Goal: Task Accomplishment & Management: Use online tool/utility

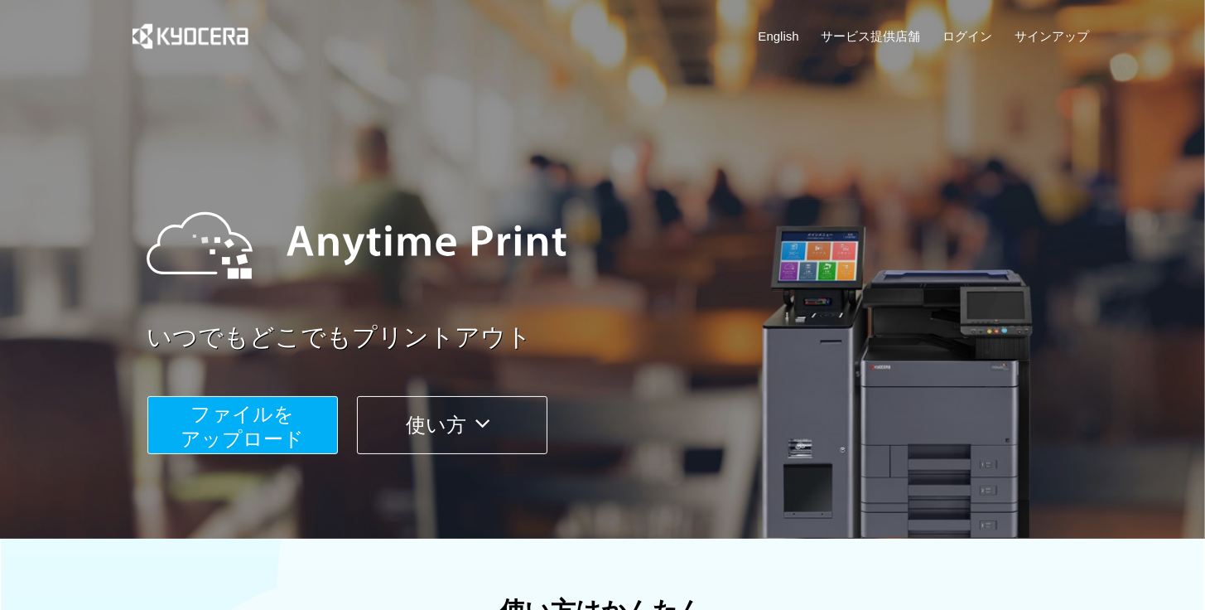
click at [313, 422] on button "ファイルを ​​アップロード" at bounding box center [242, 425] width 190 height 58
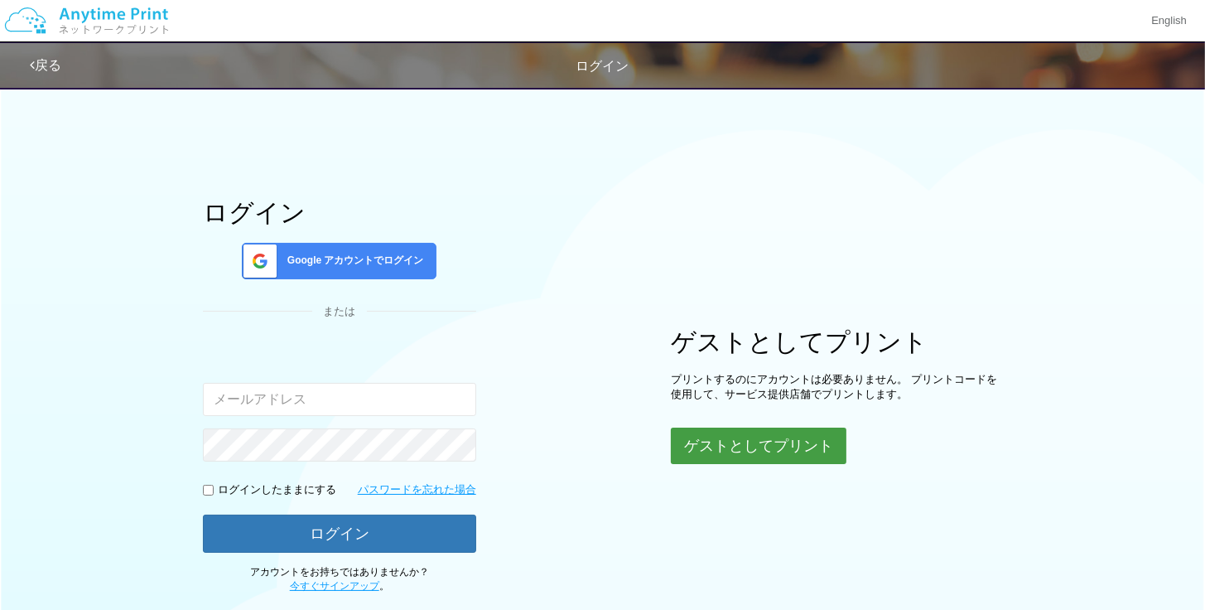
click at [745, 451] on button "ゲストとしてプリント" at bounding box center [759, 445] width 176 height 36
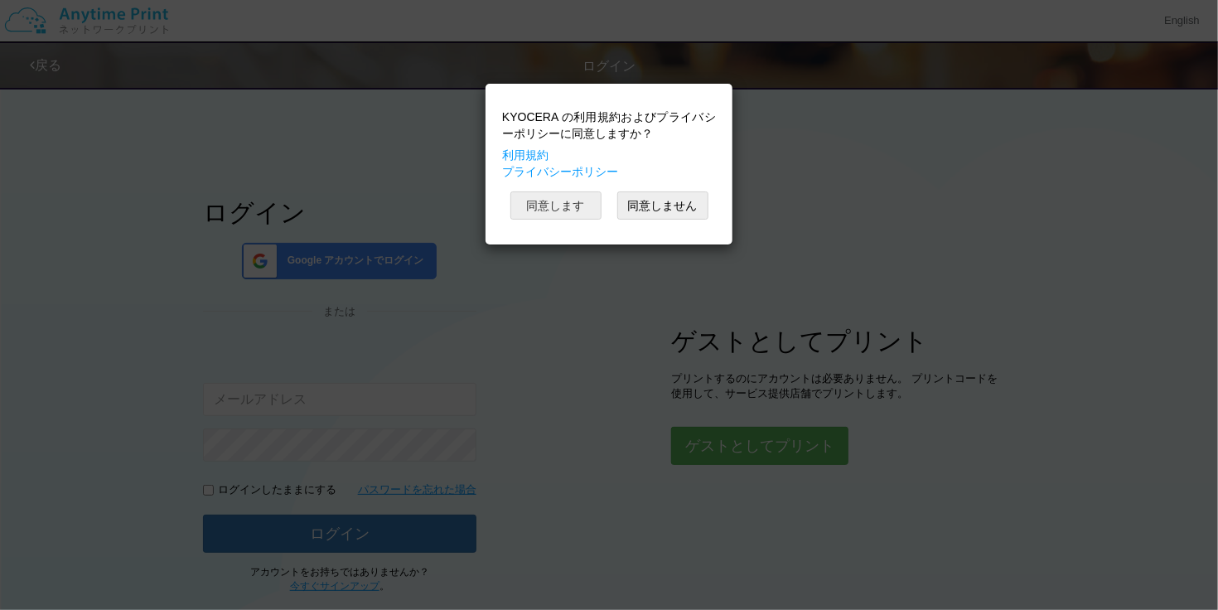
click at [564, 215] on button "同意します" at bounding box center [555, 205] width 91 height 28
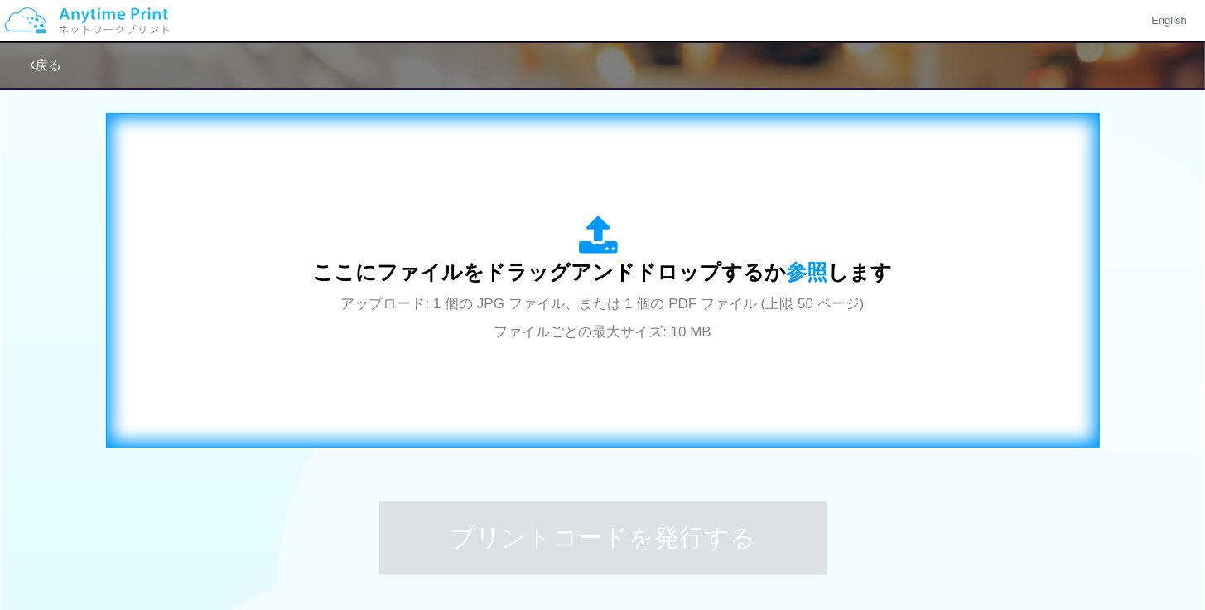
scroll to position [649, 0]
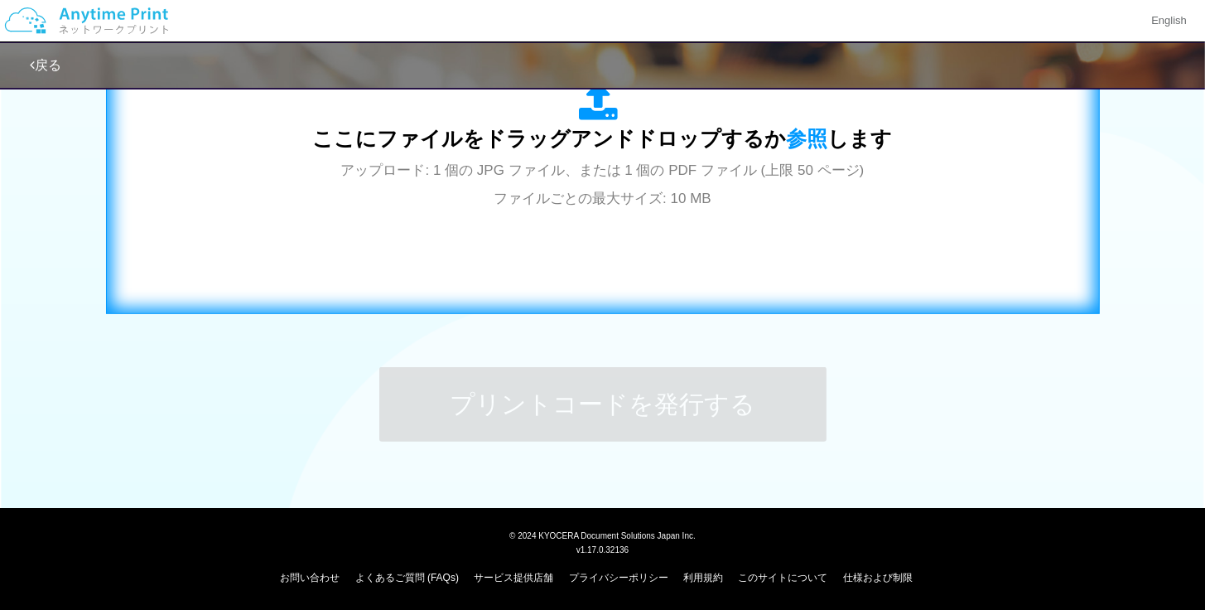
click at [597, 185] on div "ここにファイルをドラッグアンドドロップするか 参照 します アップロード: 1 個の JPG ファイル、または 1 個の PDF ファイル (上限 50 ペー…" at bounding box center [603, 146] width 580 height 129
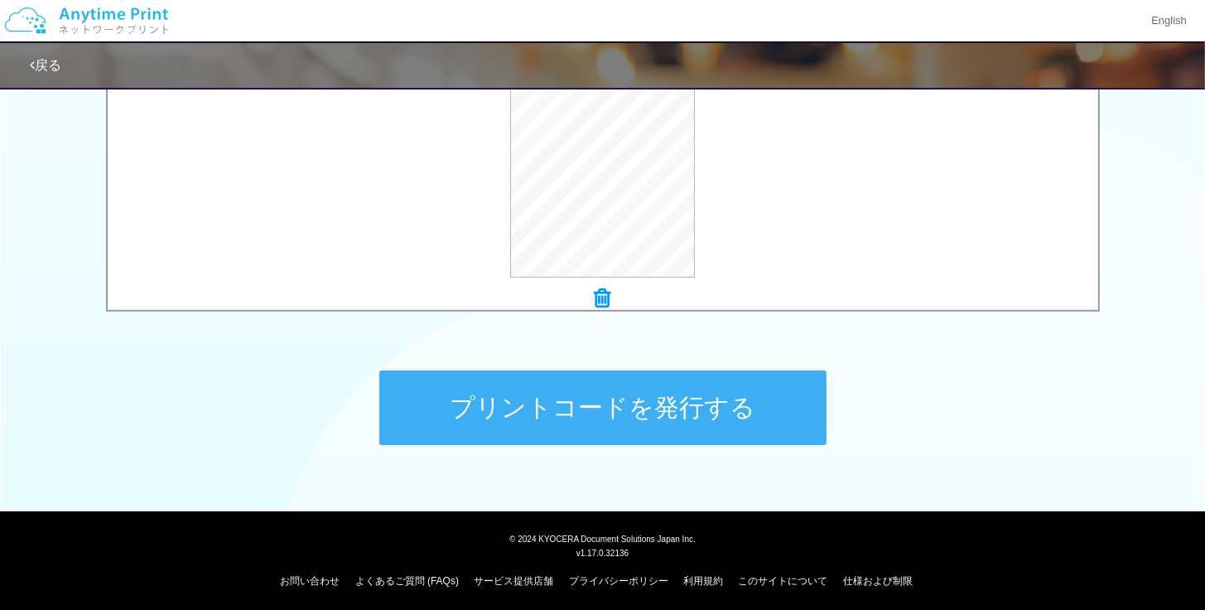
scroll to position [563, 0]
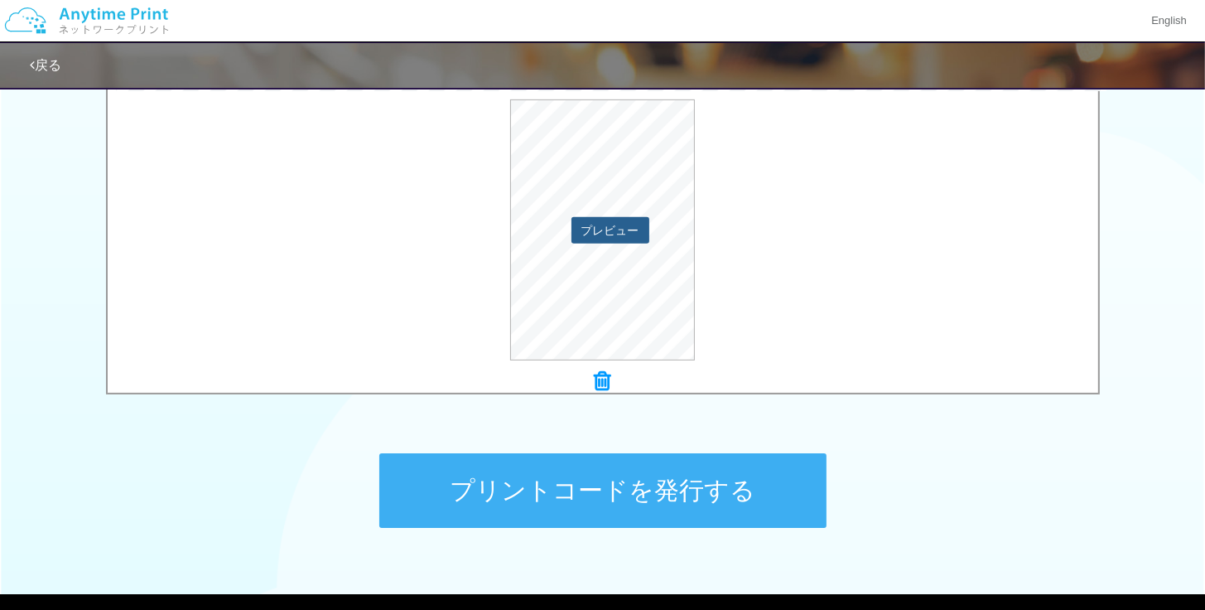
click at [617, 221] on button "プレビュー" at bounding box center [610, 230] width 78 height 27
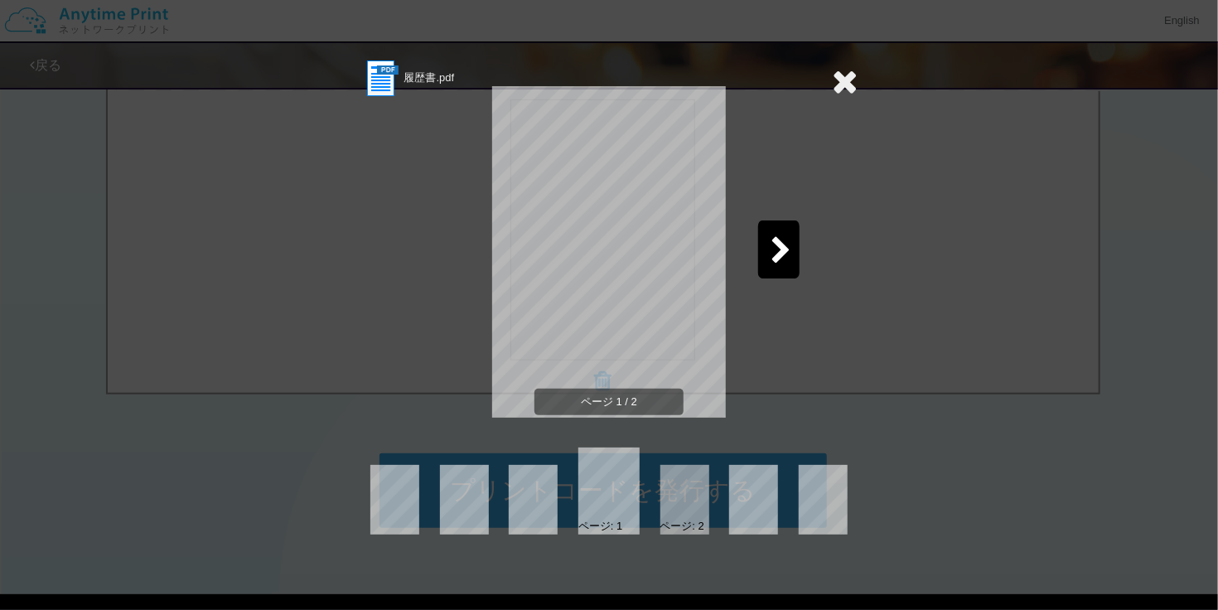
click at [772, 245] on icon at bounding box center [780, 251] width 21 height 29
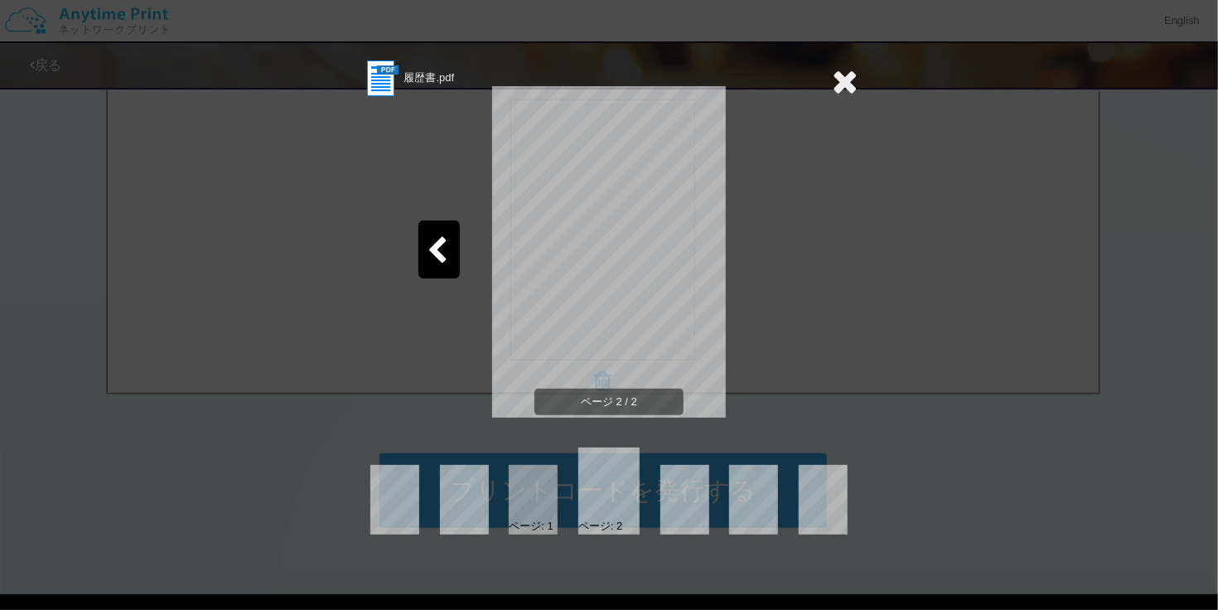
click at [843, 77] on icon at bounding box center [845, 81] width 26 height 33
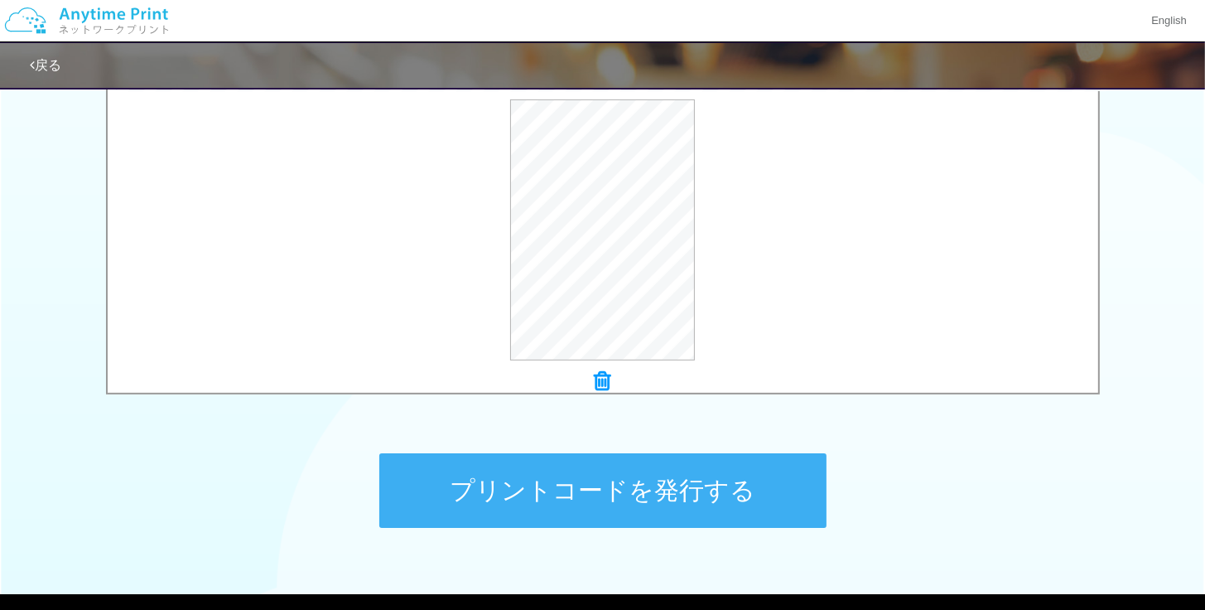
click at [663, 485] on button "プリントコードを発行する" at bounding box center [602, 490] width 447 height 75
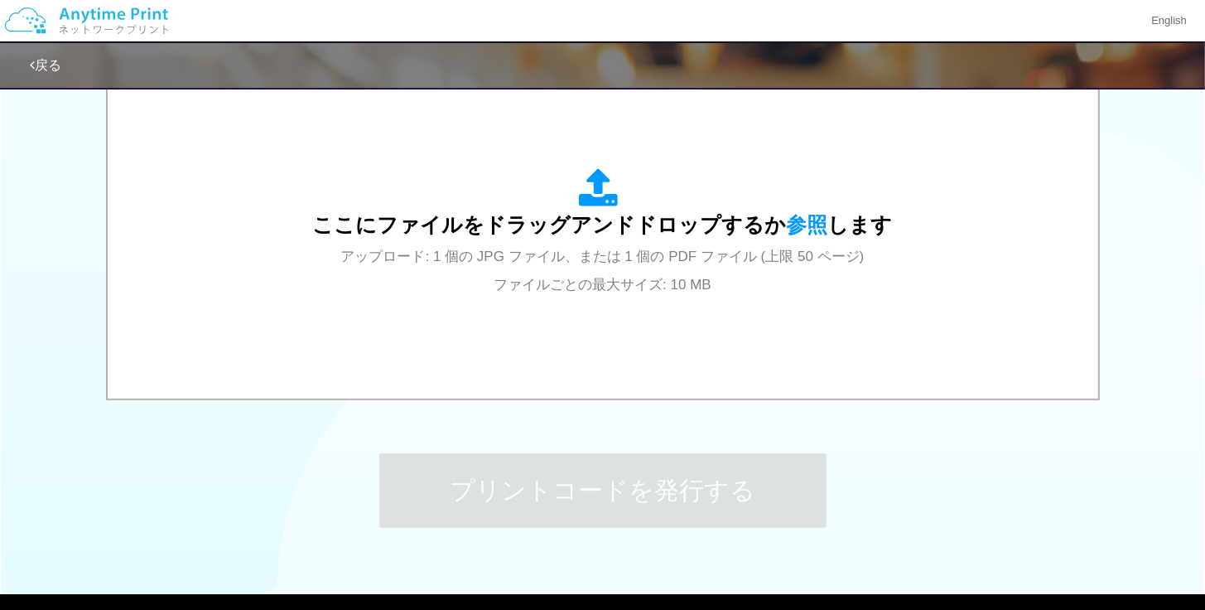
scroll to position [0, 0]
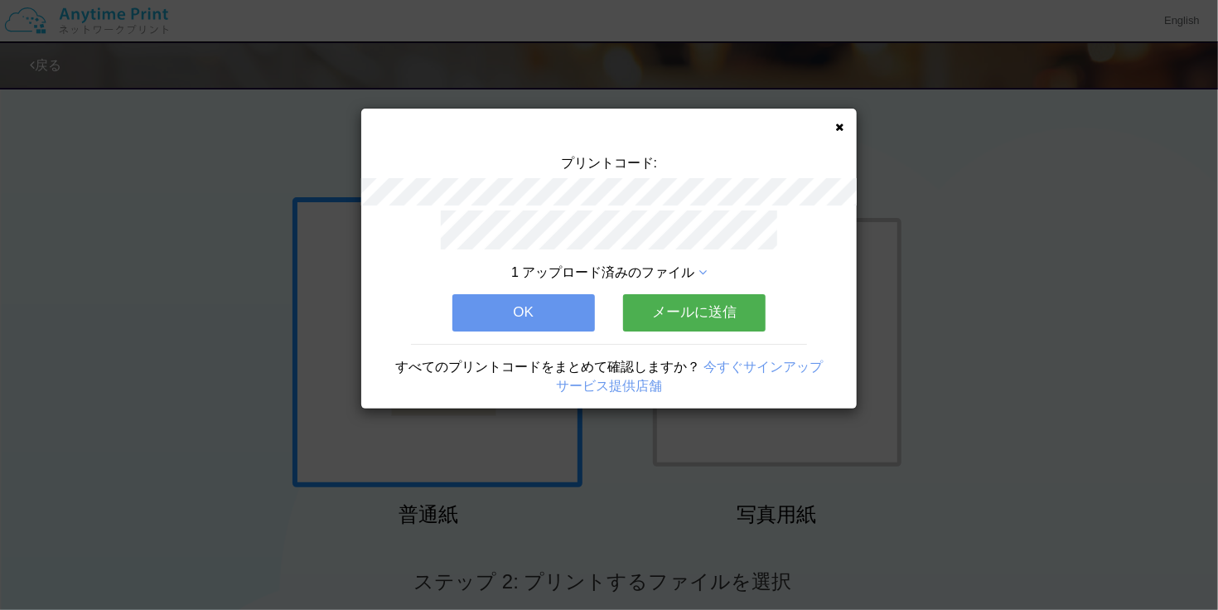
click at [704, 305] on button "メールに送信" at bounding box center [694, 312] width 142 height 36
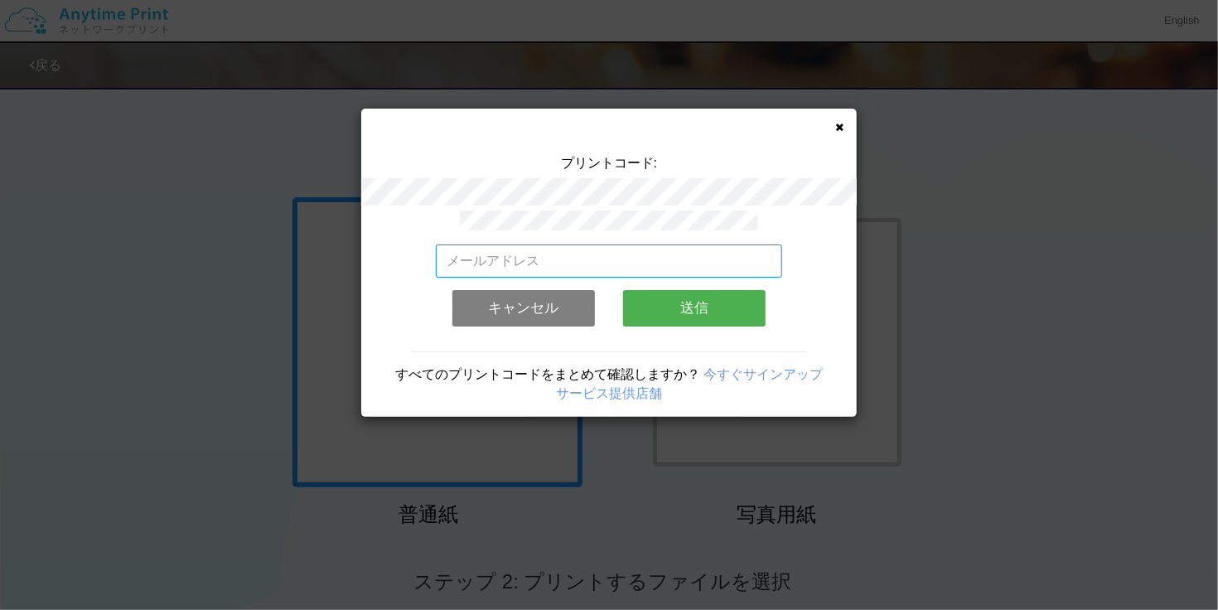
click at [681, 257] on input "email" at bounding box center [609, 260] width 347 height 33
type input "[EMAIL_ADDRESS][DOMAIN_NAME]"
click at [718, 306] on button "送信" at bounding box center [694, 308] width 142 height 36
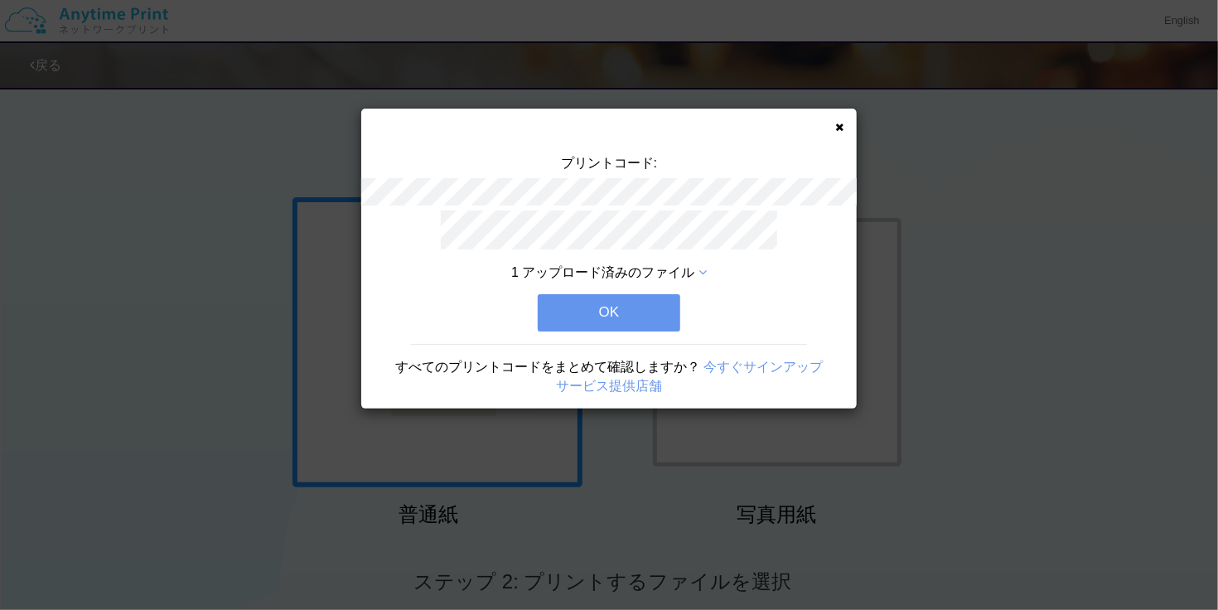
click at [606, 314] on button "OK" at bounding box center [609, 312] width 142 height 36
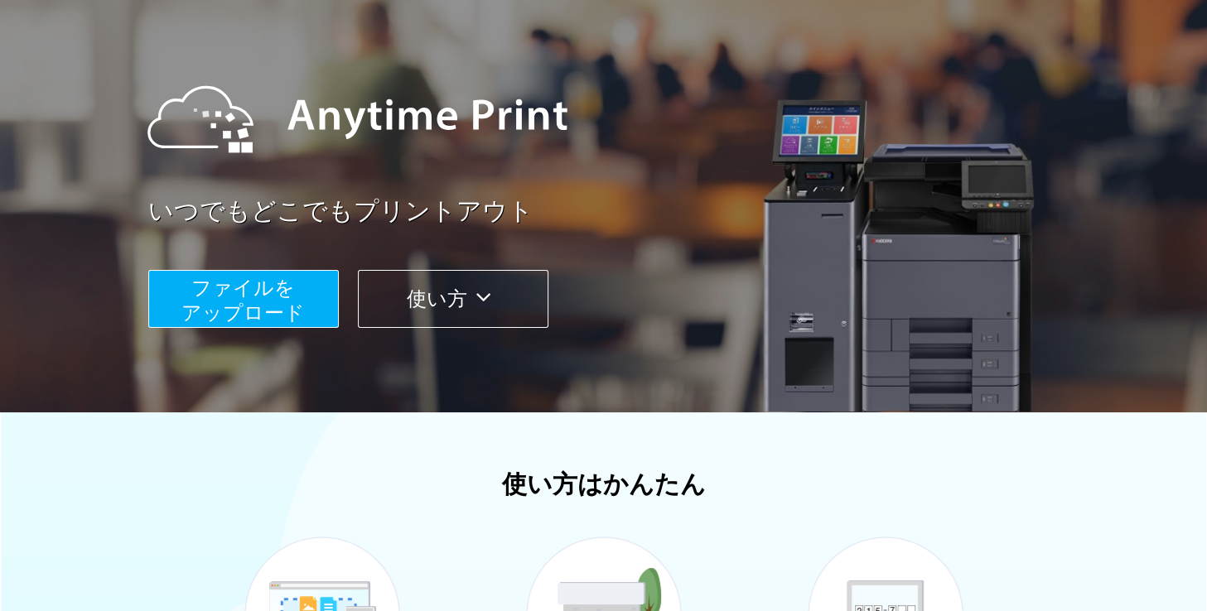
scroll to position [166, 0]
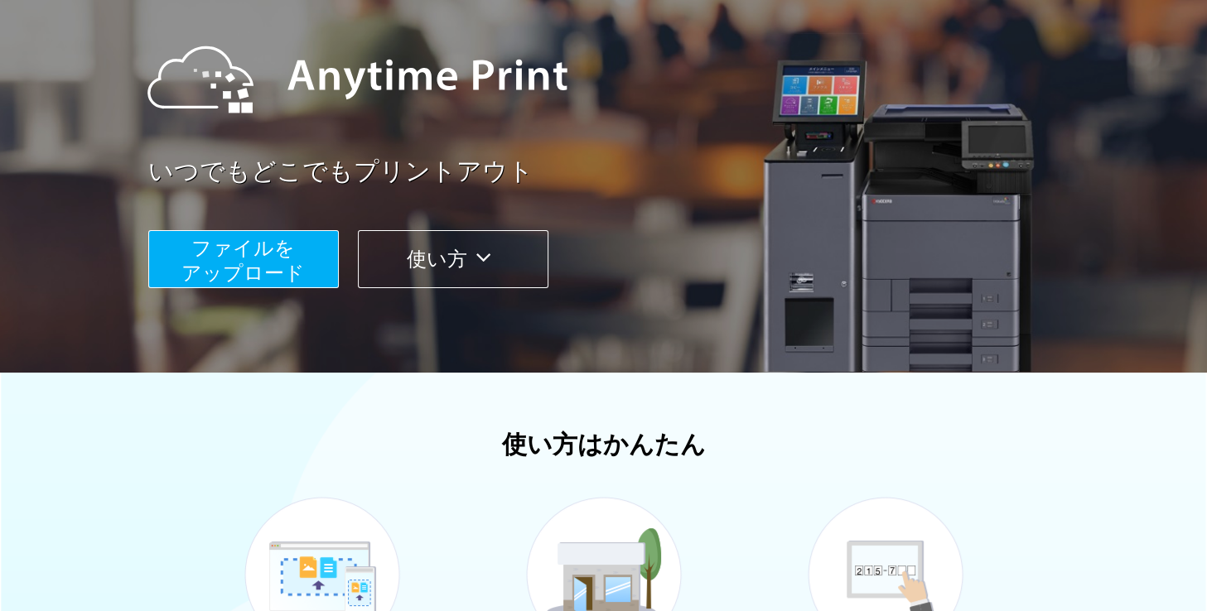
click at [324, 259] on button "ファイルを ​​アップロード" at bounding box center [243, 259] width 190 height 58
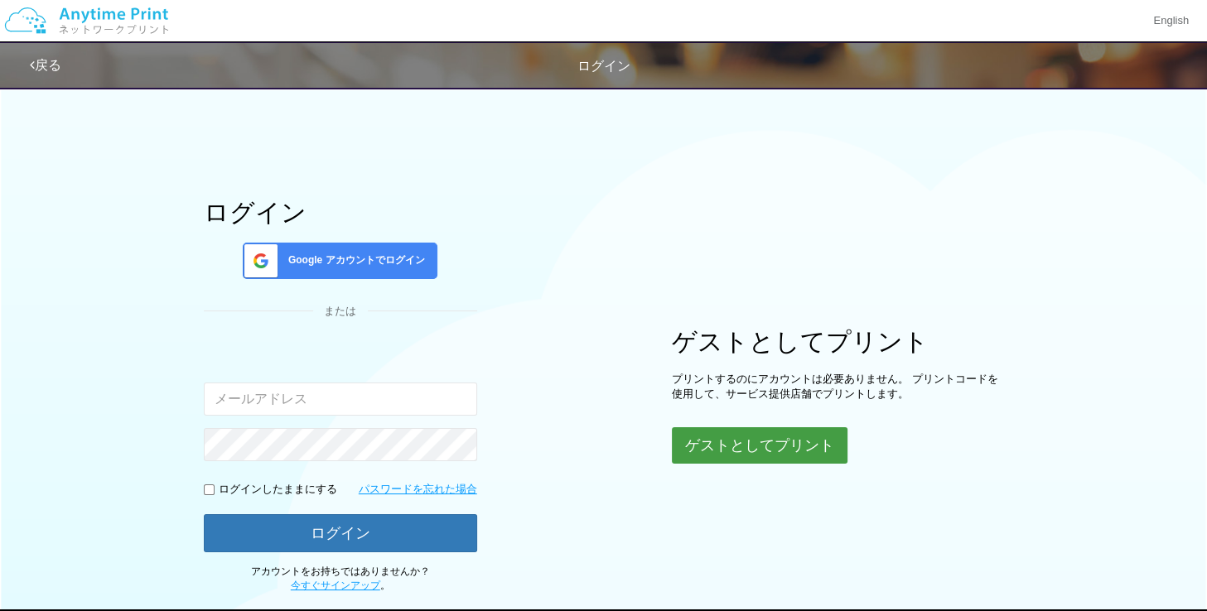
click at [755, 440] on button "ゲストとしてプリント" at bounding box center [760, 445] width 176 height 36
click at [697, 436] on button "ゲストとしてプリント" at bounding box center [760, 445] width 176 height 36
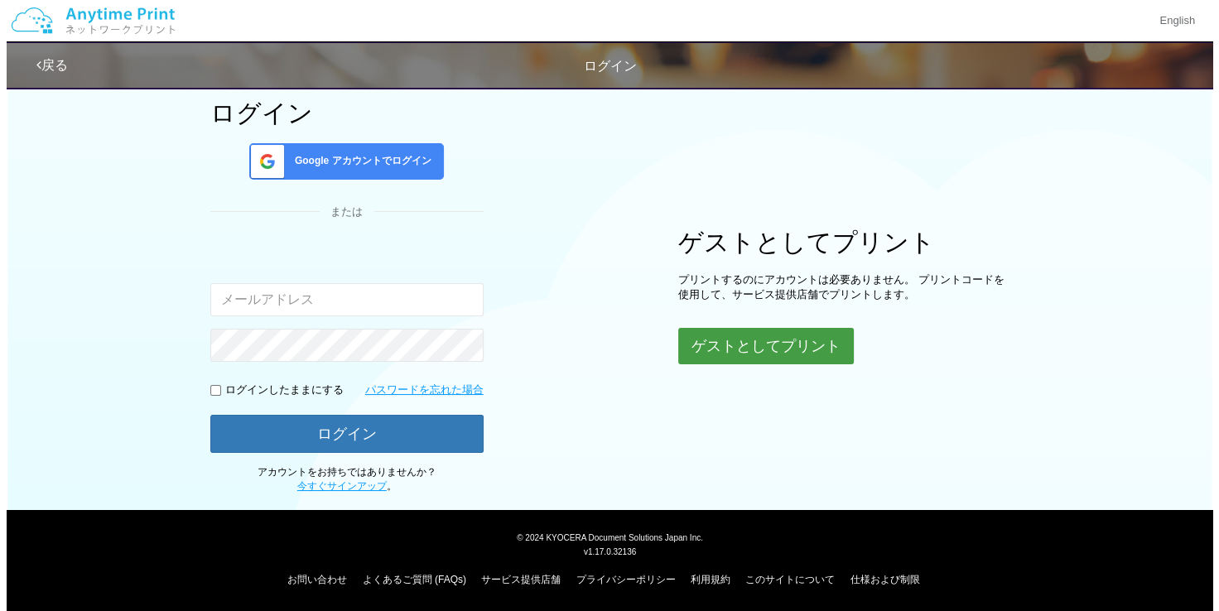
scroll to position [99, 0]
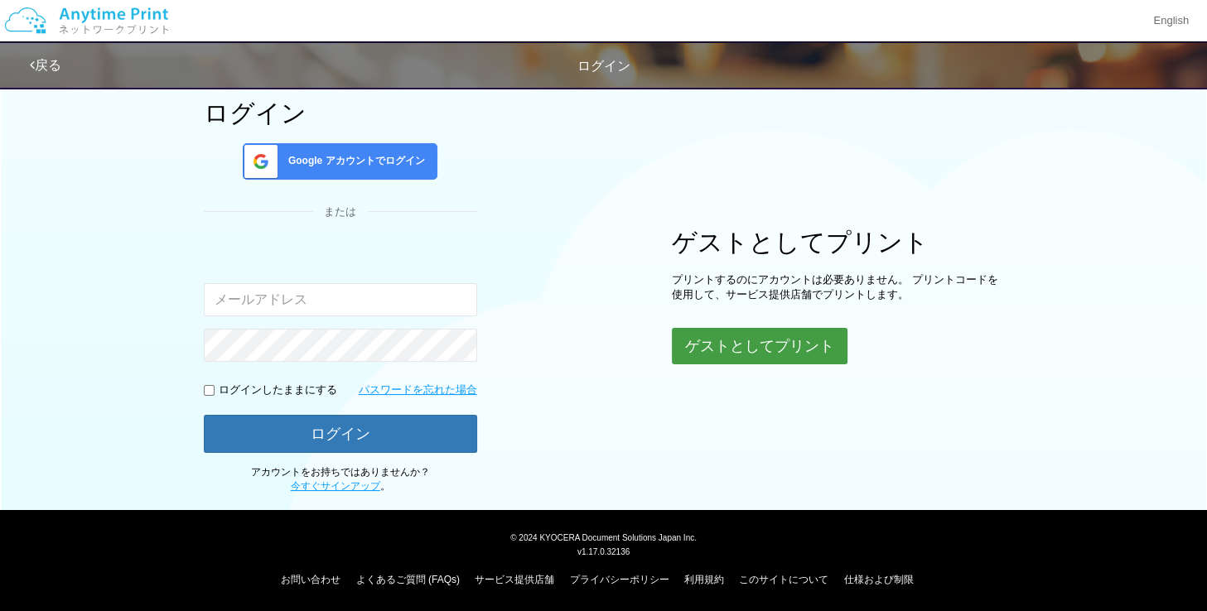
click at [708, 340] on button "ゲストとしてプリント" at bounding box center [760, 346] width 176 height 36
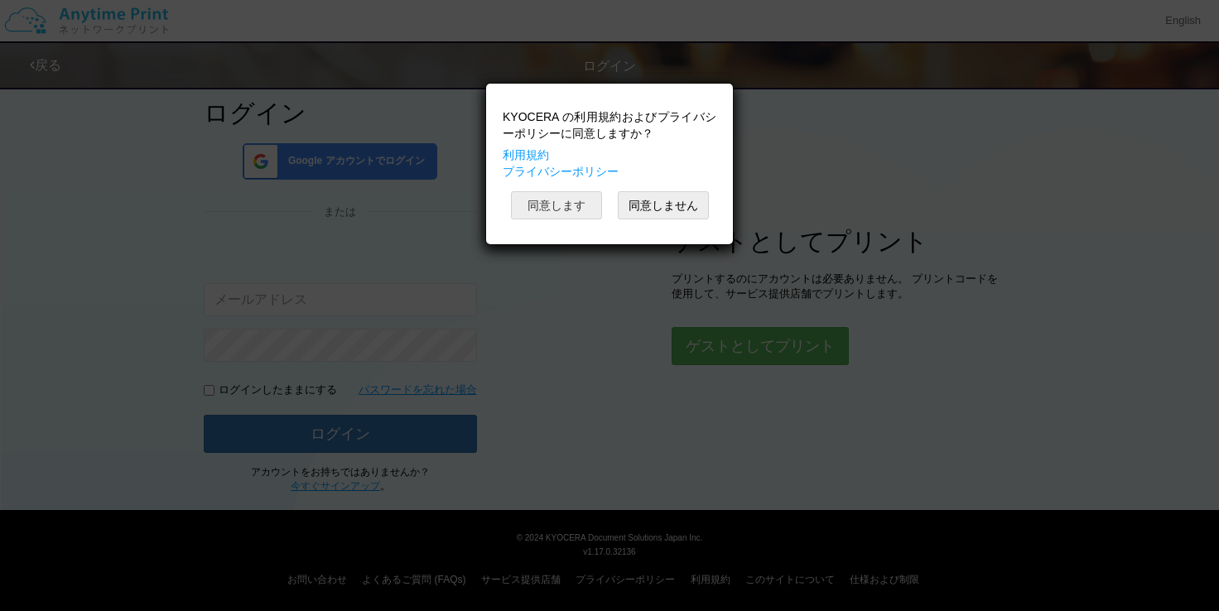
click at [568, 201] on button "同意します" at bounding box center [556, 205] width 91 height 28
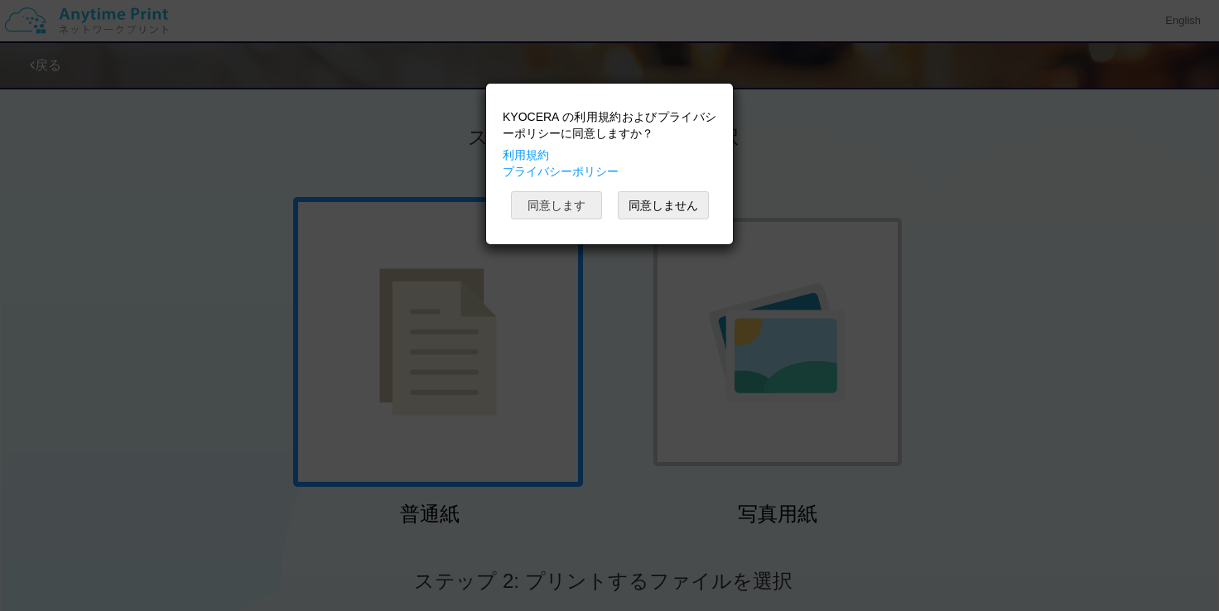
click at [568, 201] on button "同意します" at bounding box center [556, 205] width 91 height 28
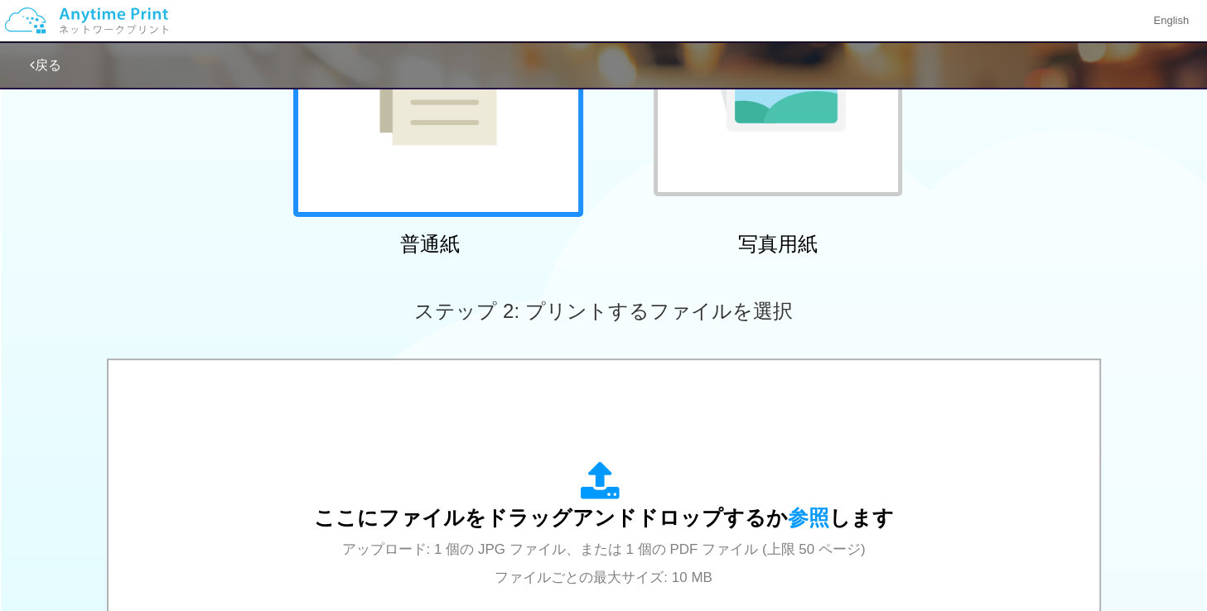
scroll to position [497, 0]
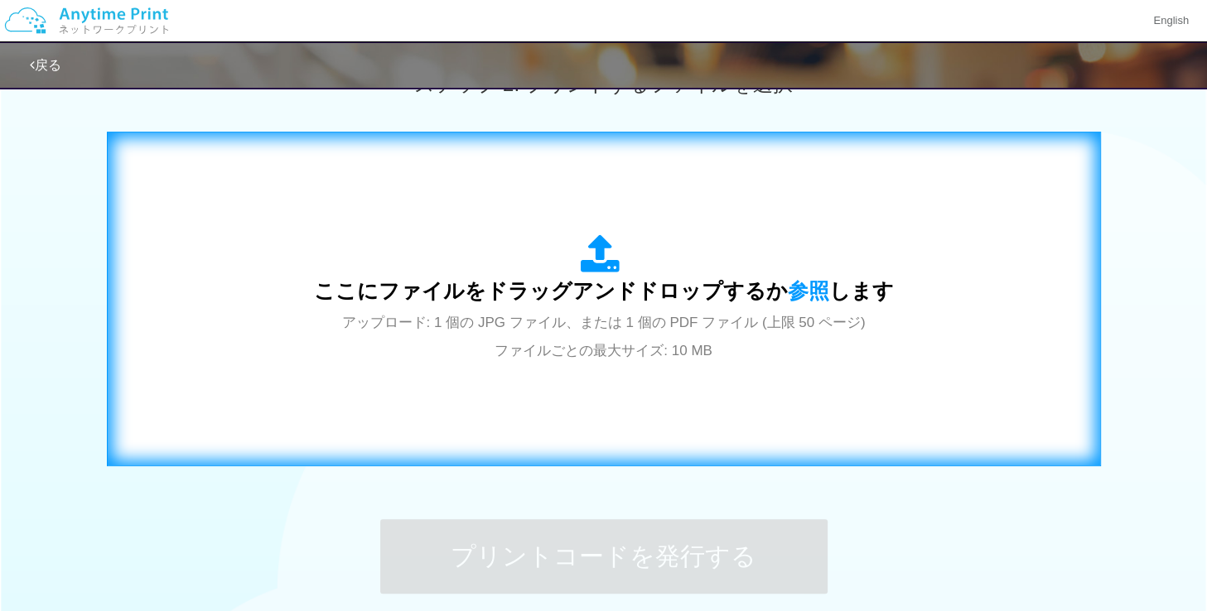
click at [633, 322] on span "アップロード: 1 個の JPG ファイル、または 1 個の PDF ファイル (上限 50 ページ) ファイルごとの最大サイズ: 10 MB" at bounding box center [603, 337] width 523 height 44
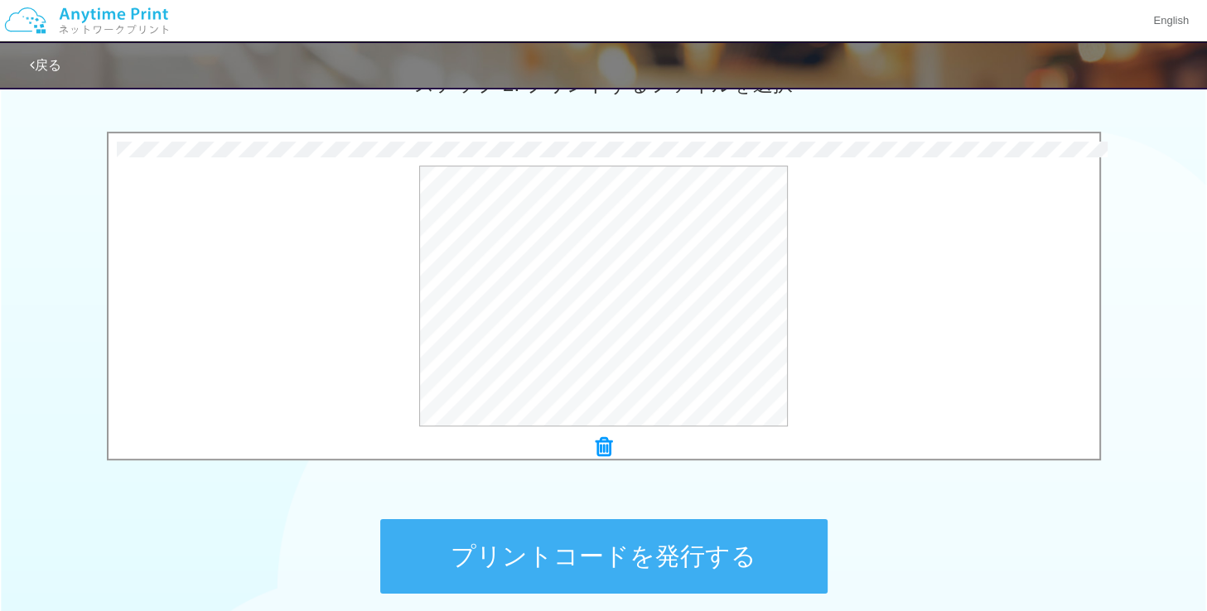
click at [654, 551] on button "プリントコードを発行する" at bounding box center [603, 556] width 447 height 75
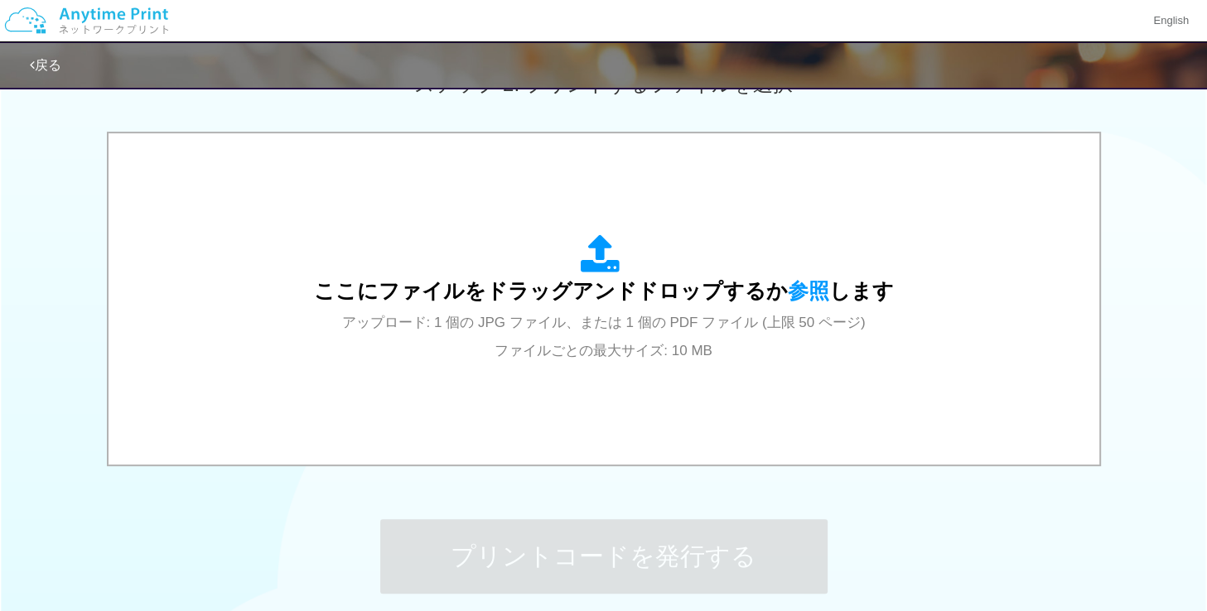
scroll to position [0, 0]
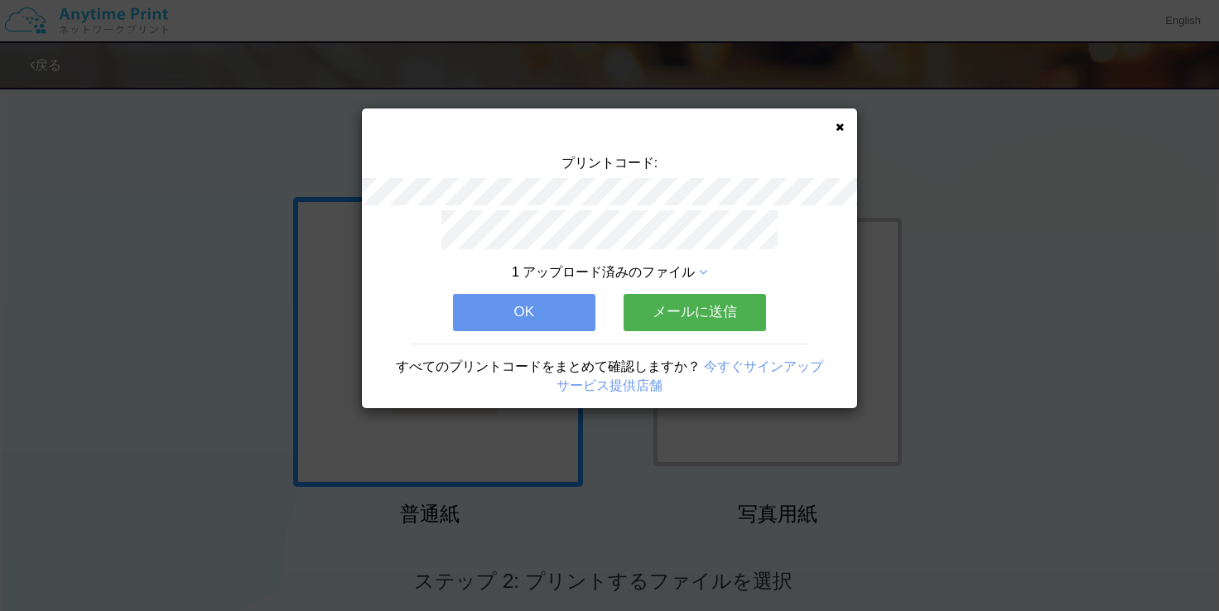
click at [690, 307] on button "メールに送信" at bounding box center [695, 312] width 142 height 36
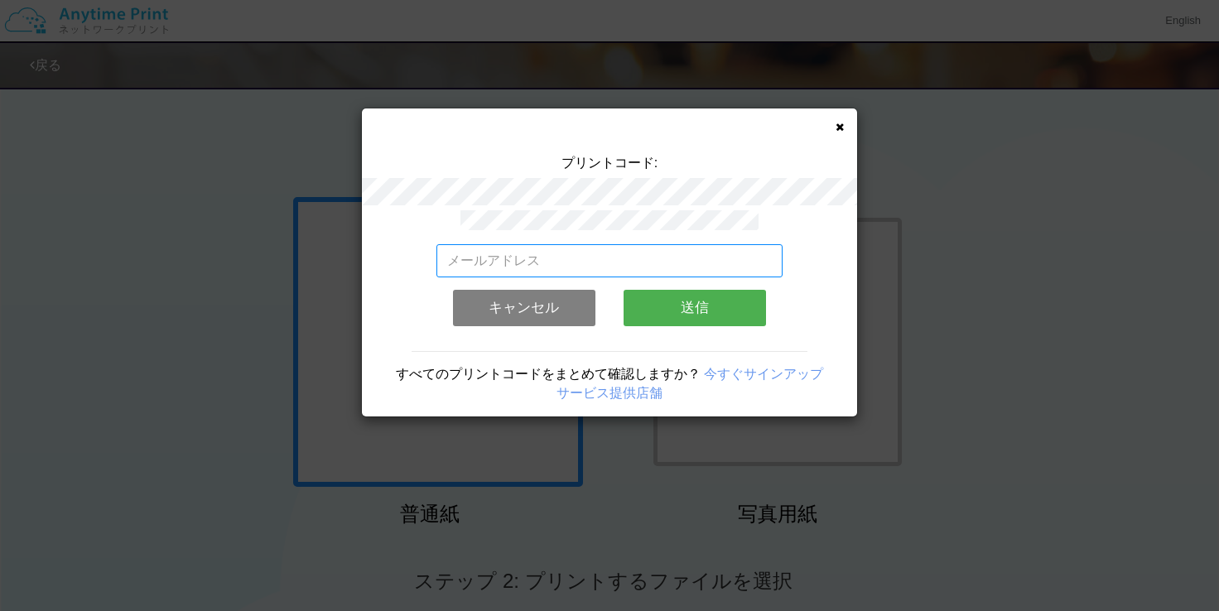
click at [639, 257] on input "email" at bounding box center [609, 260] width 347 height 33
type input "[EMAIL_ADDRESS][DOMAIN_NAME]"
click at [682, 302] on button "送信" at bounding box center [695, 308] width 142 height 36
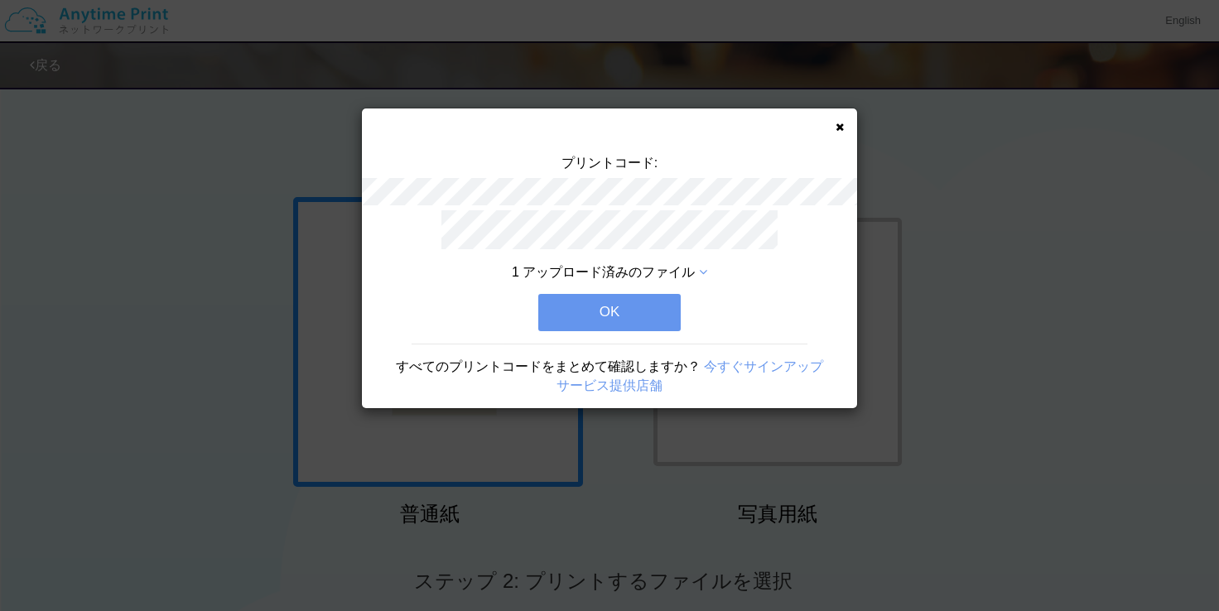
click at [639, 309] on button "OK" at bounding box center [609, 312] width 142 height 36
